Goal: Task Accomplishment & Management: Complete application form

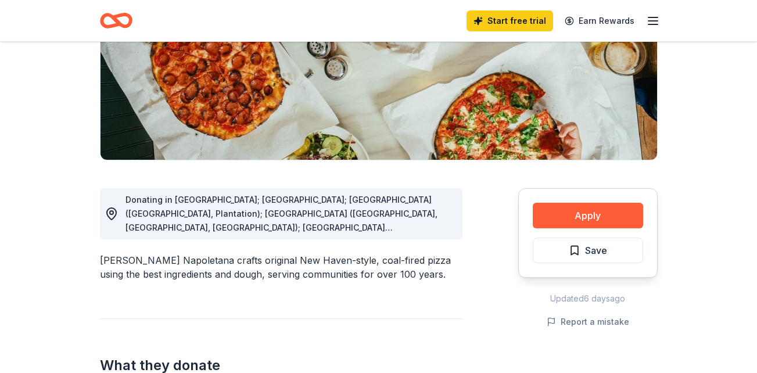
scroll to position [188, 0]
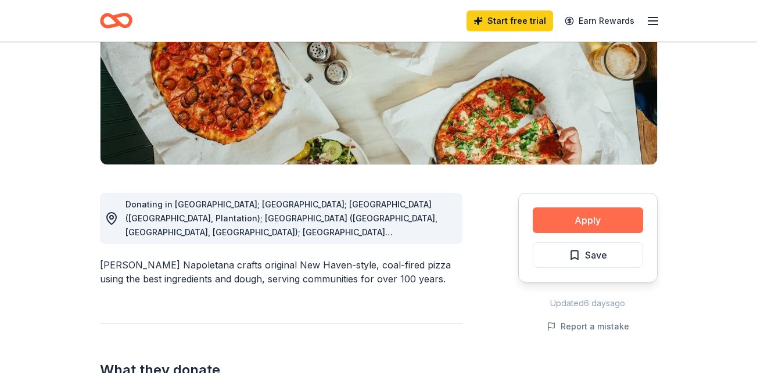
click at [567, 227] on button "Apply" at bounding box center [587, 220] width 110 height 26
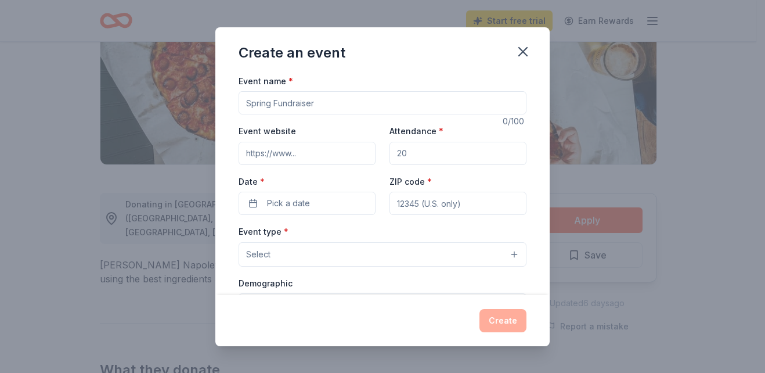
click at [269, 105] on input "Event name *" at bounding box center [383, 102] width 288 height 23
click at [525, 63] on button "button" at bounding box center [523, 52] width 26 height 26
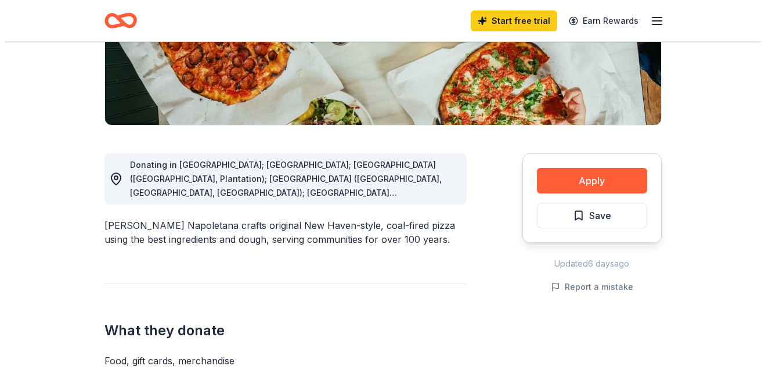
scroll to position [233, 0]
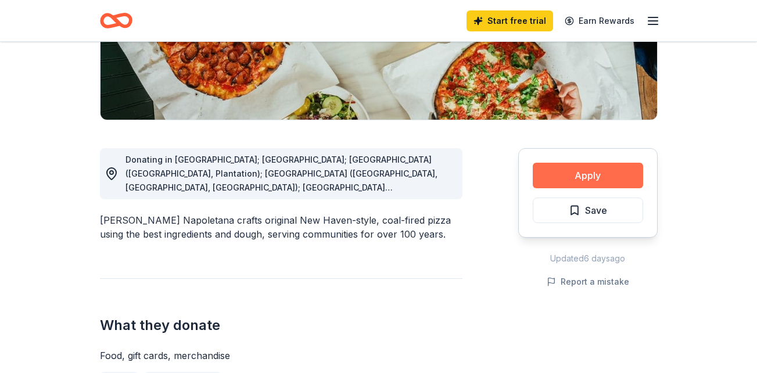
click at [557, 172] on button "Apply" at bounding box center [587, 176] width 110 height 26
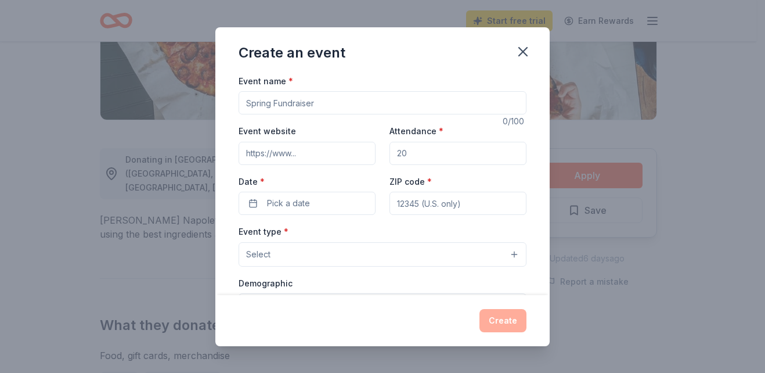
click at [261, 102] on input "Event name *" at bounding box center [383, 102] width 288 height 23
type input "season Festival"
click at [351, 155] on input "Event website" at bounding box center [307, 153] width 137 height 23
type input "www.internatinalchildrenalert.com"
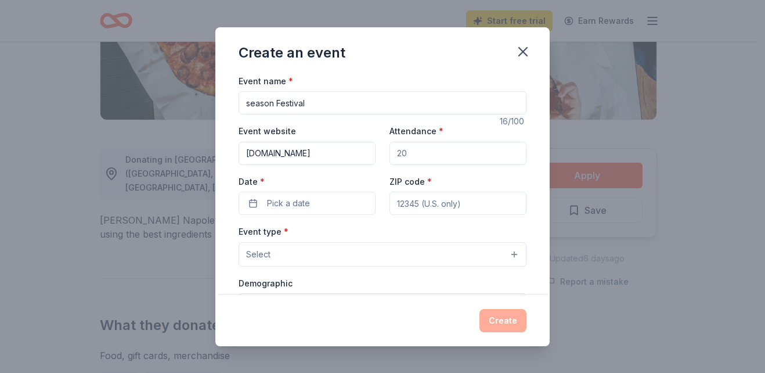
scroll to position [0, 0]
click at [409, 156] on input "Attendance *" at bounding box center [458, 153] width 137 height 23
type input "100"
click at [363, 203] on button "Pick a date" at bounding box center [307, 203] width 137 height 23
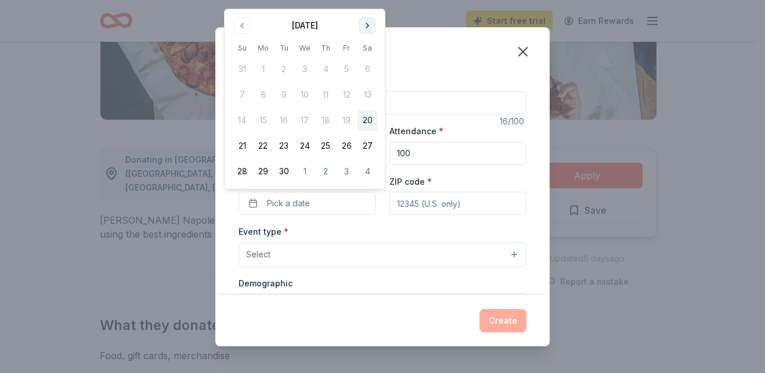
click at [365, 29] on button "Go to next month" at bounding box center [367, 25] width 16 height 16
click at [368, 23] on button "Go to next month" at bounding box center [367, 25] width 16 height 16
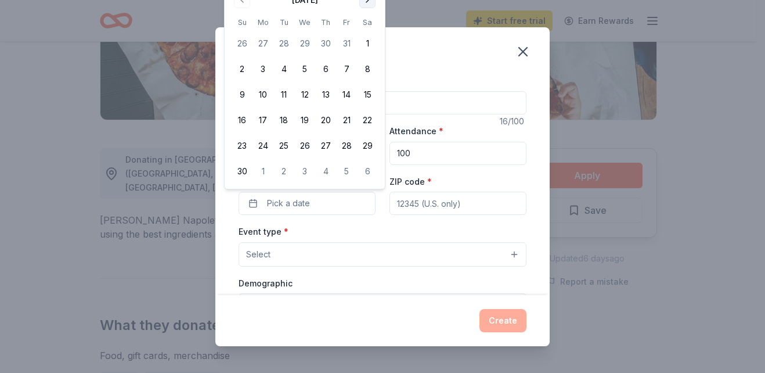
click at [367, 5] on button "Go to next month" at bounding box center [367, 0] width 16 height 16
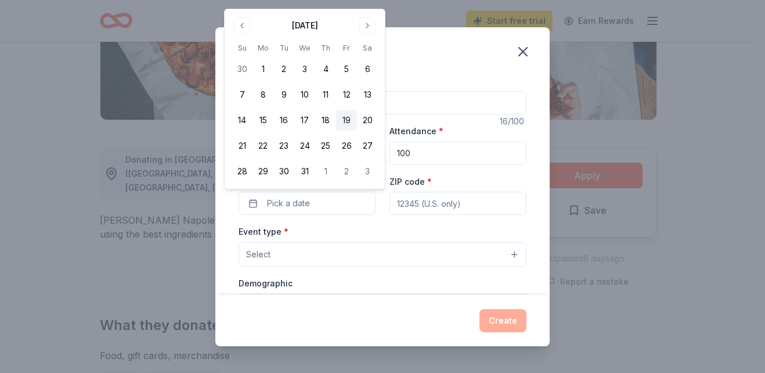
click at [345, 117] on button "19" at bounding box center [346, 120] width 21 height 21
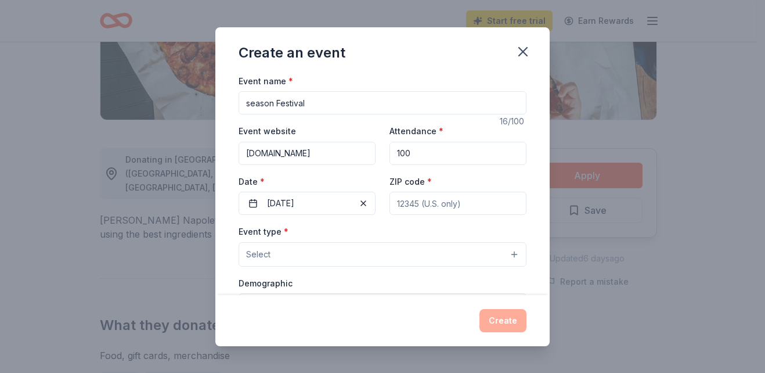
click at [423, 209] on input "ZIP code *" at bounding box center [458, 203] width 137 height 23
type input "19023"
type input "242 jackson Ave"
click at [377, 245] on button "Select" at bounding box center [383, 254] width 288 height 24
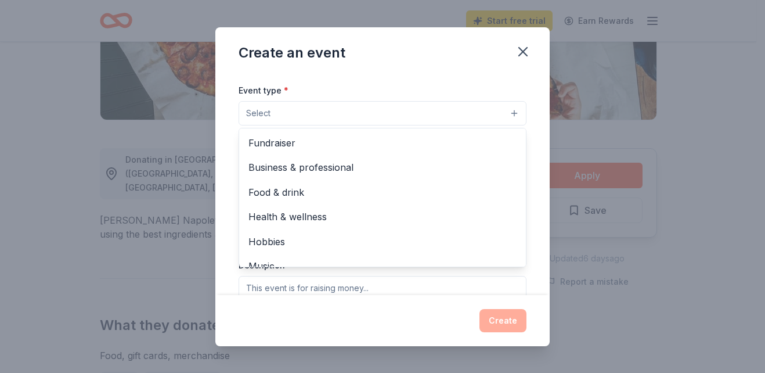
click at [267, 197] on span "Food & drink" at bounding box center [383, 192] width 268 height 15
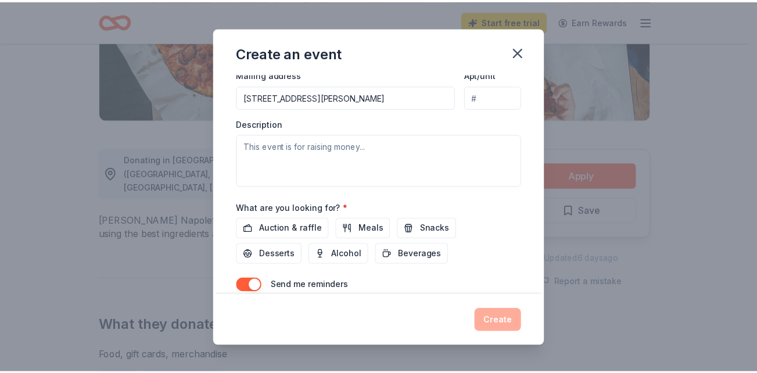
scroll to position [279, 0]
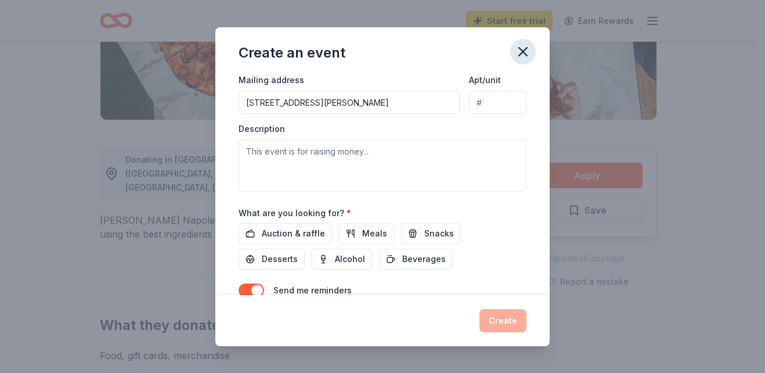
click at [524, 55] on icon "button" at bounding box center [523, 52] width 16 height 16
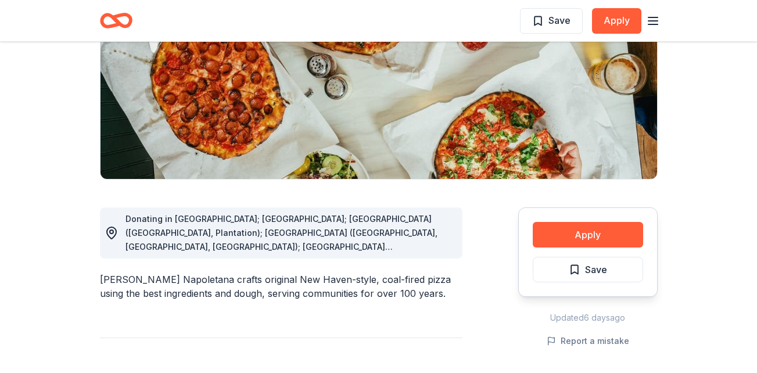
scroll to position [0, 0]
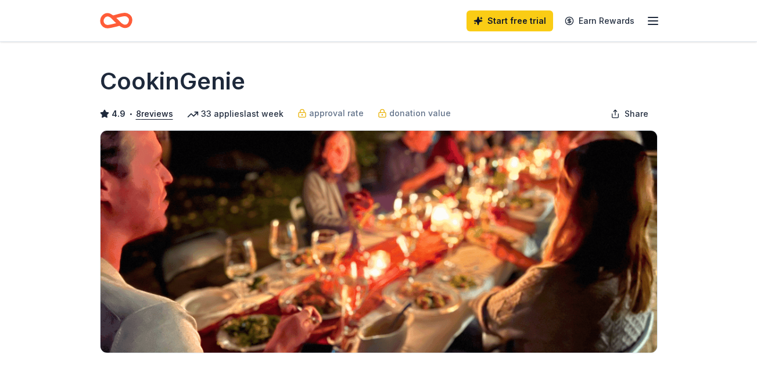
scroll to position [176, 0]
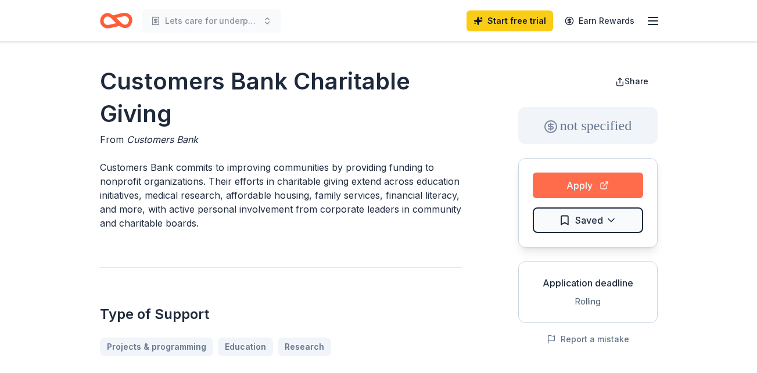
click at [561, 189] on button "Apply" at bounding box center [587, 185] width 110 height 26
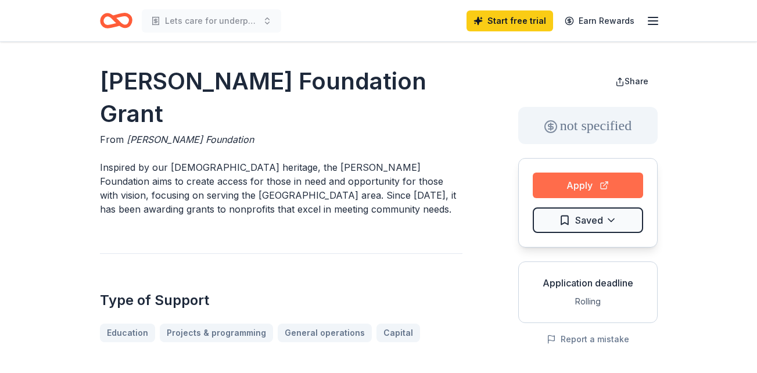
click at [559, 185] on button "Apply" at bounding box center [587, 185] width 110 height 26
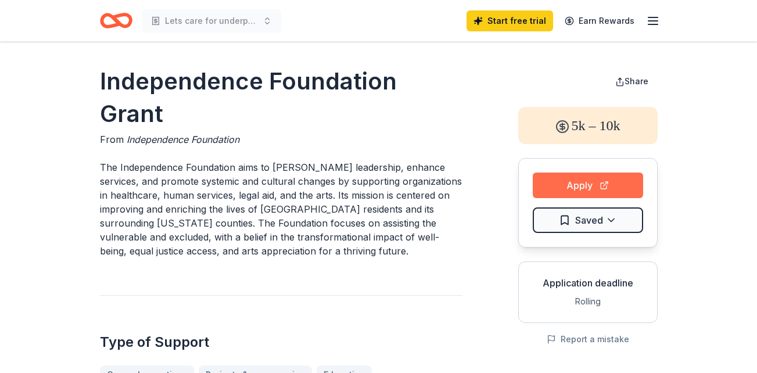
click at [597, 178] on button "Apply" at bounding box center [587, 185] width 110 height 26
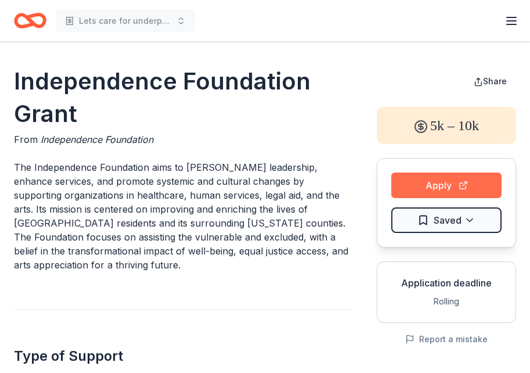
click at [412, 181] on button "Apply" at bounding box center [446, 185] width 110 height 26
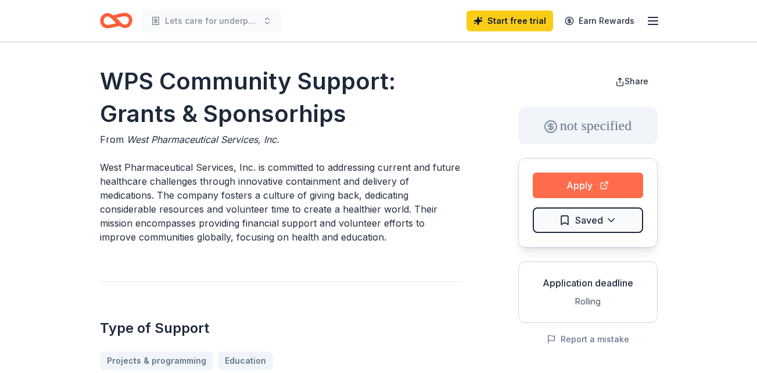
click at [591, 189] on button "Apply" at bounding box center [587, 185] width 110 height 26
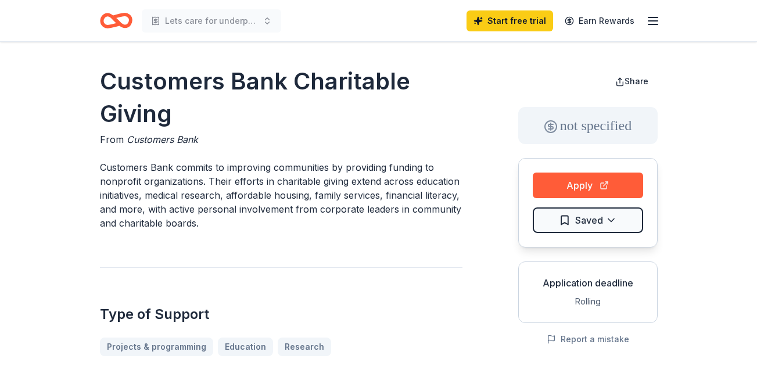
click at [556, 199] on div "Apply Saved" at bounding box center [587, 202] width 139 height 89
click at [555, 188] on button "Apply" at bounding box center [587, 185] width 110 height 26
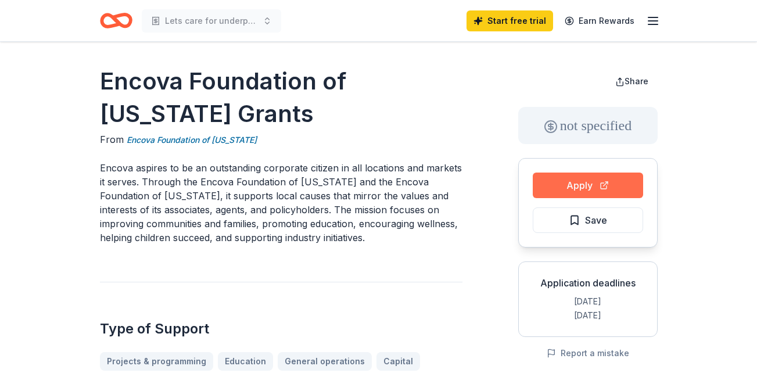
click at [595, 186] on button "Apply" at bounding box center [587, 185] width 110 height 26
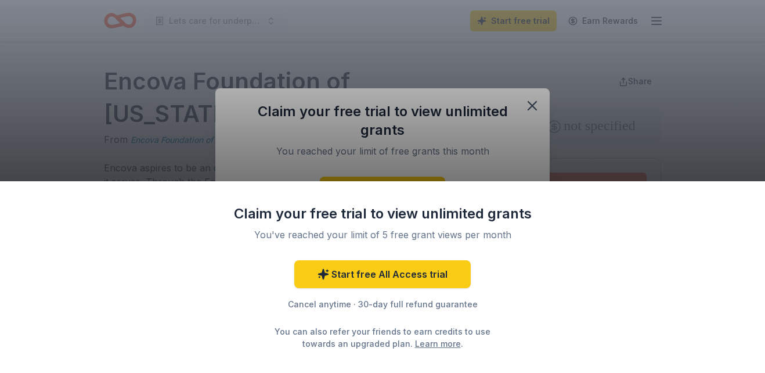
click at [528, 105] on div "Claim your free trial to view unlimited grants You've reached your limit of 5 f…" at bounding box center [382, 186] width 765 height 373
click at [577, 132] on div "Claim your free trial to view unlimited grants You've reached your limit of 5 f…" at bounding box center [382, 186] width 765 height 373
click at [525, 100] on div "Claim your free trial to view unlimited grants You've reached your limit of 5 f…" at bounding box center [382, 186] width 765 height 373
click at [139, 64] on div "Claim your free trial to view unlimited grants You've reached your limit of 5 f…" at bounding box center [382, 186] width 765 height 373
